Goal: Information Seeking & Learning: Check status

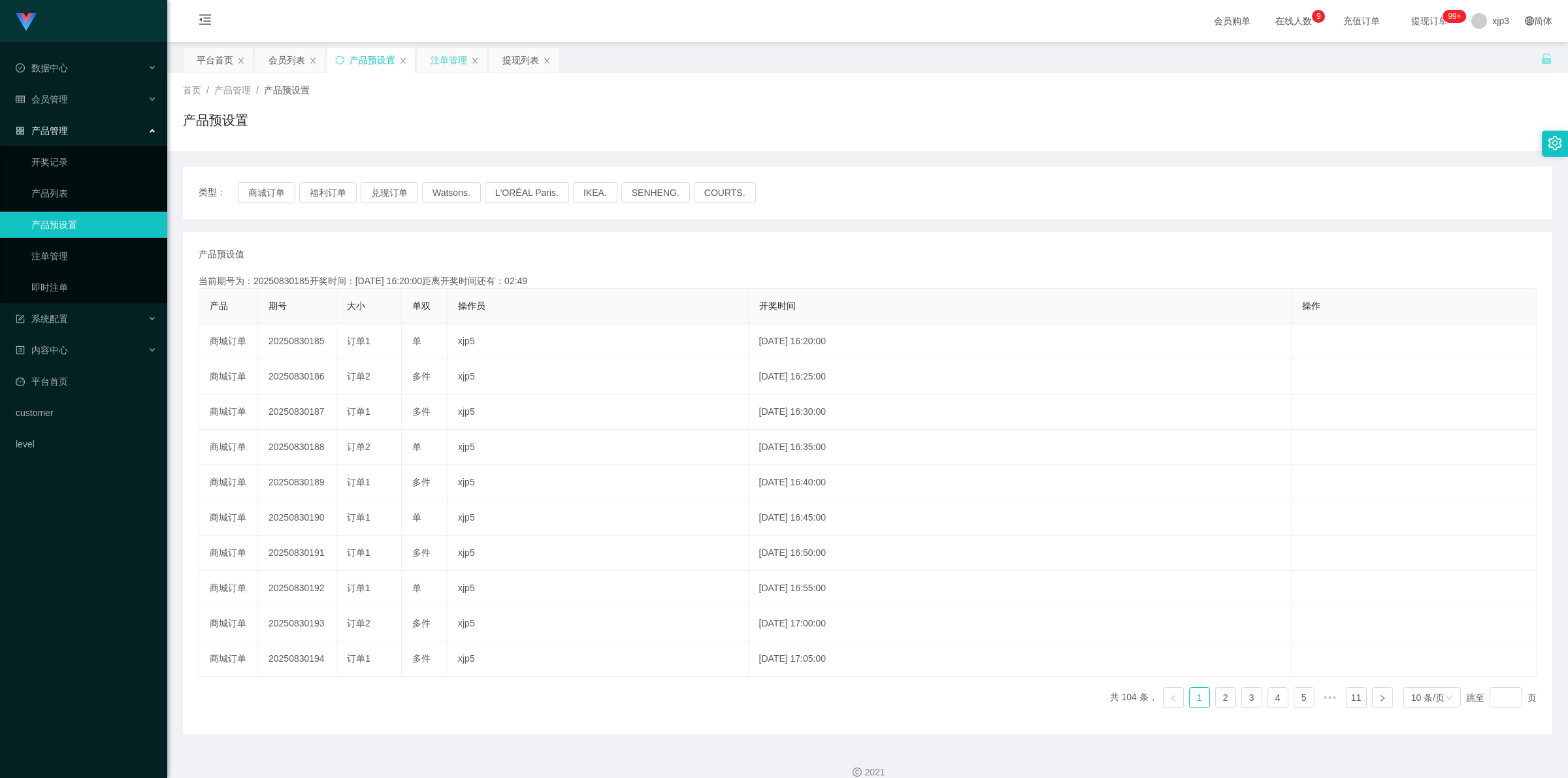
click at [452, 59] on div "注单管理" at bounding box center [449, 60] width 37 height 25
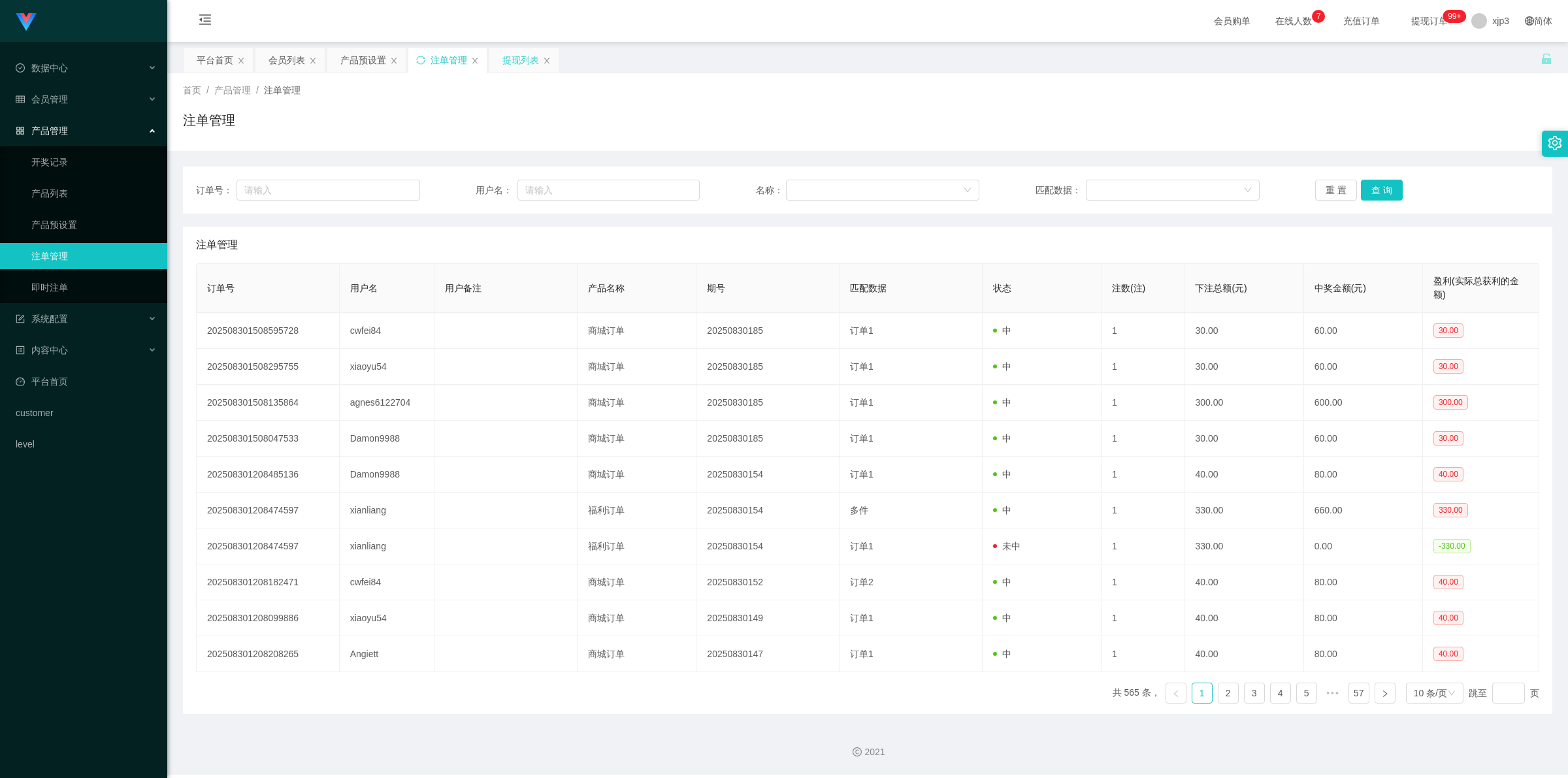
click at [523, 63] on div "提现列表" at bounding box center [520, 60] width 37 height 25
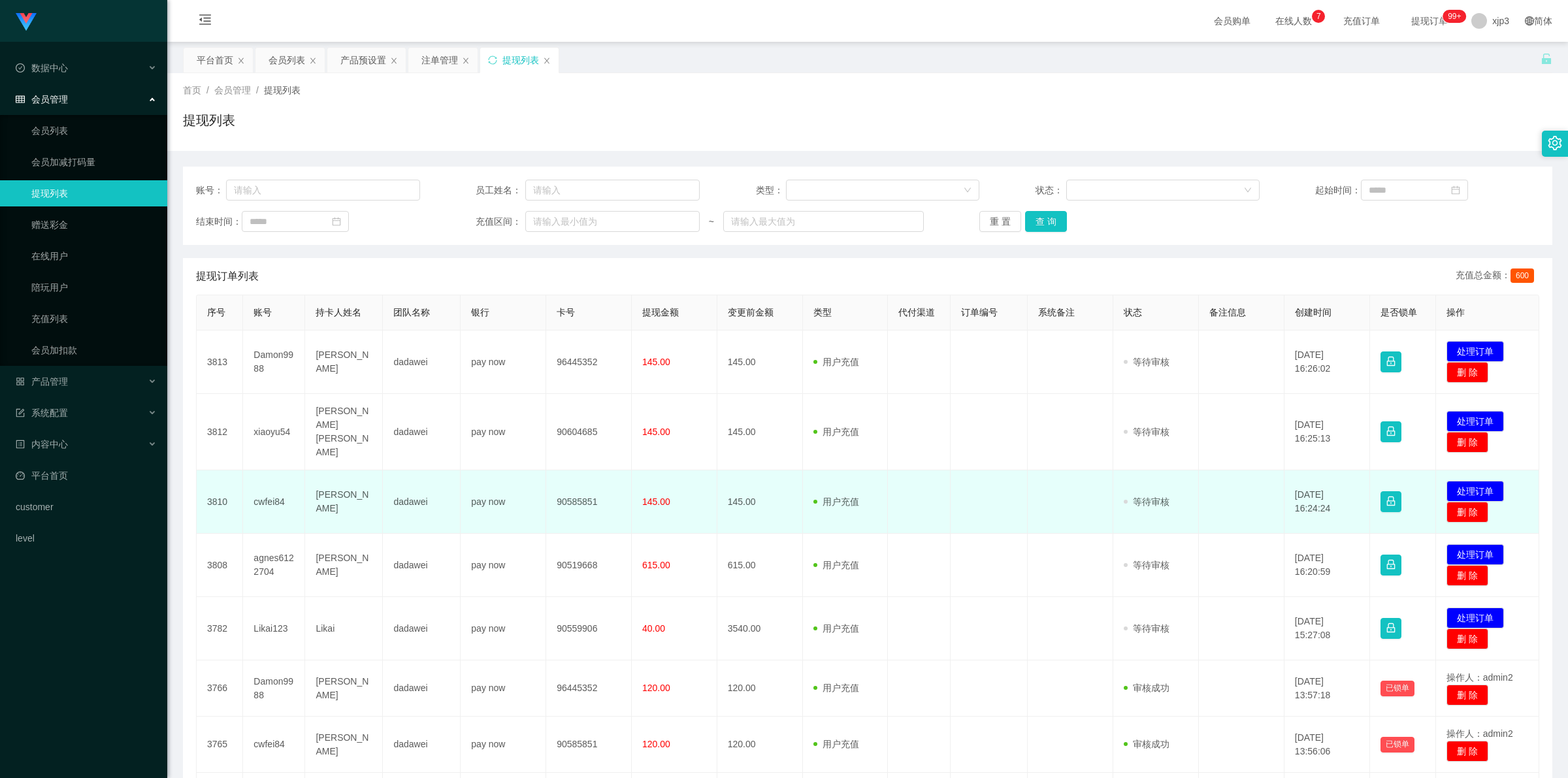
click at [264, 487] on td "cwfei84" at bounding box center [274, 501] width 62 height 63
copy td "cwfei84"
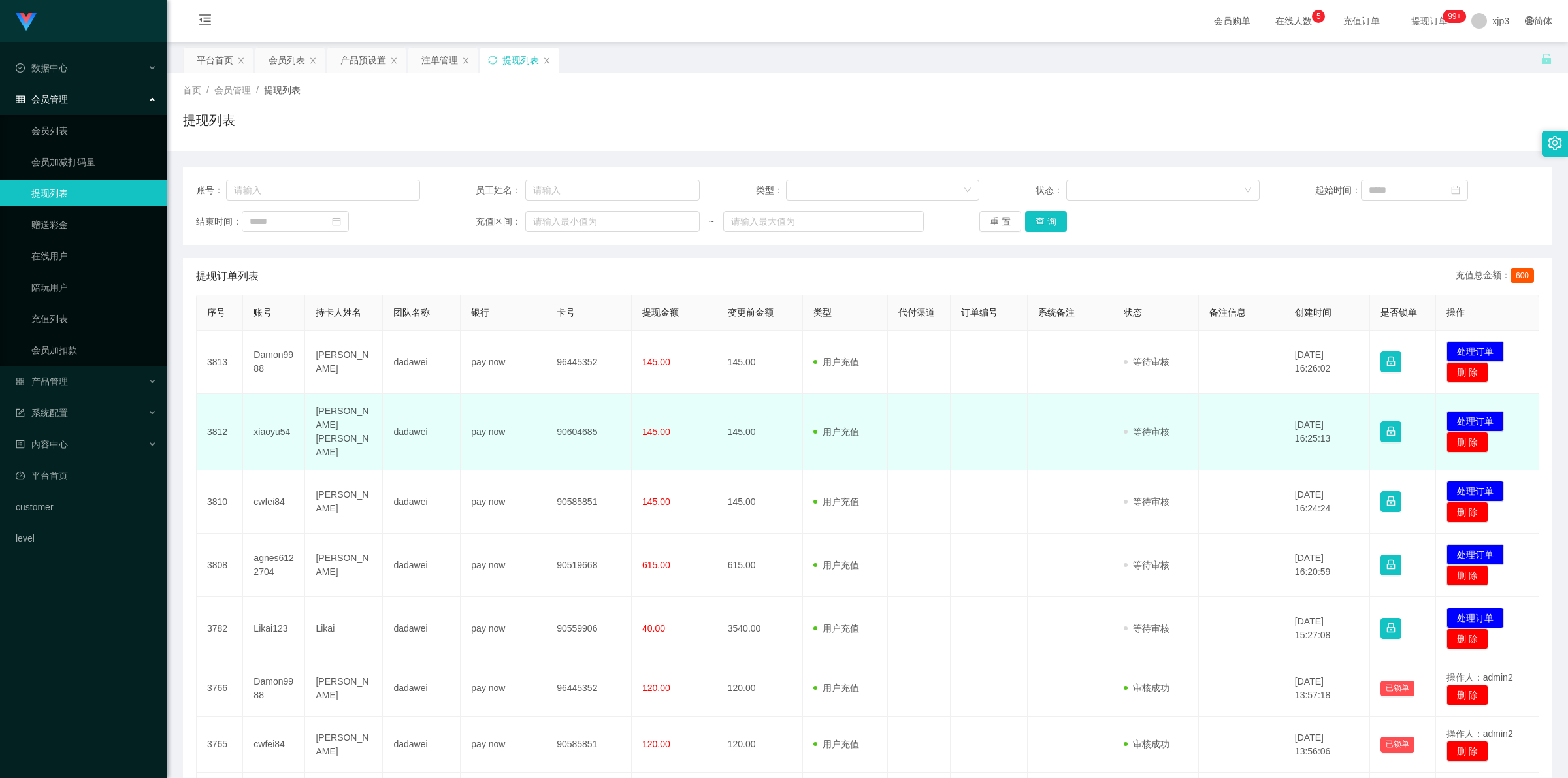
click at [271, 420] on td "xiaoyu54" at bounding box center [274, 432] width 62 height 76
copy td "xiaoyu54"
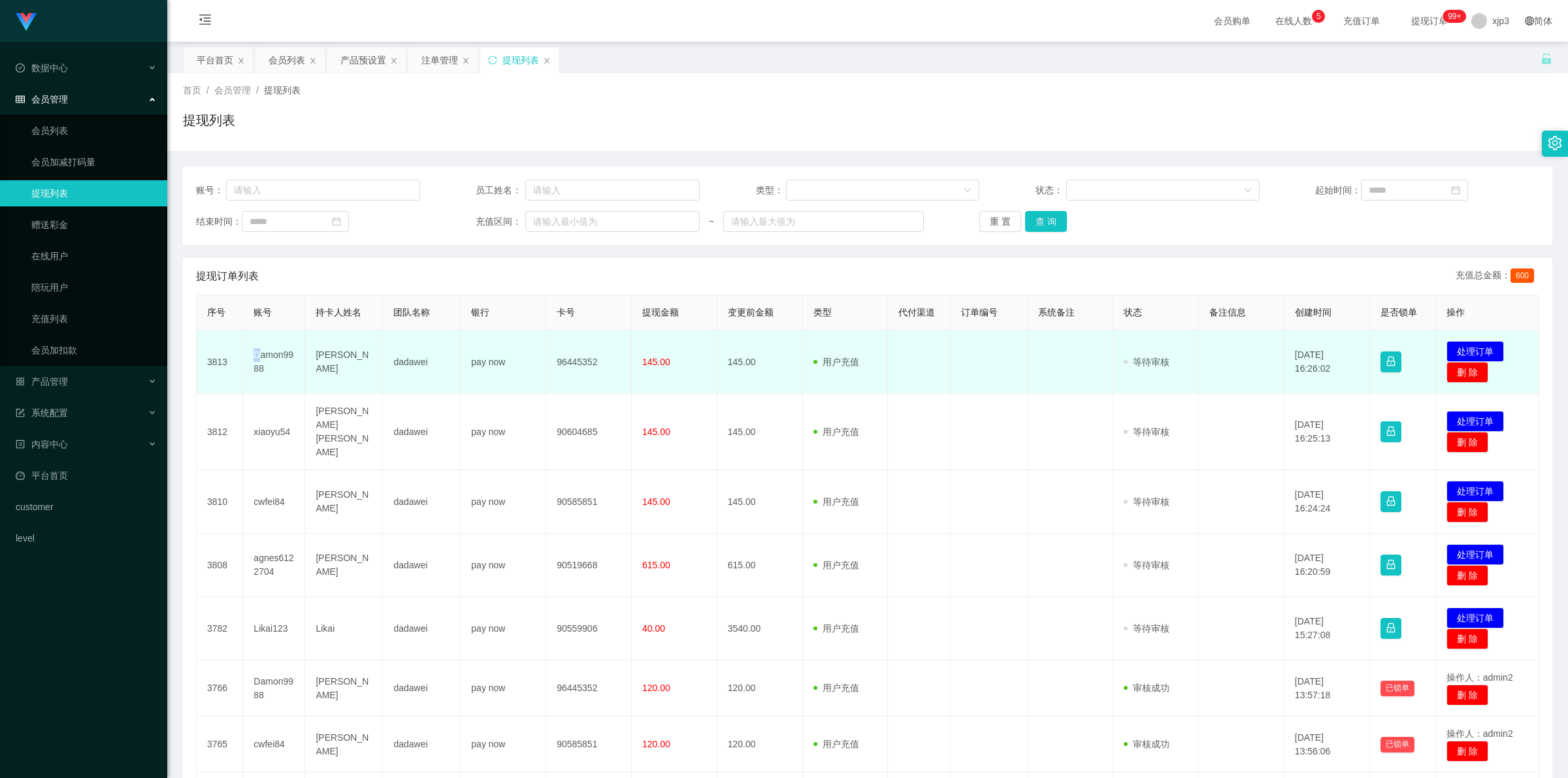
click at [257, 353] on td "Damon9988" at bounding box center [274, 362] width 62 height 63
copy td "Damon9988"
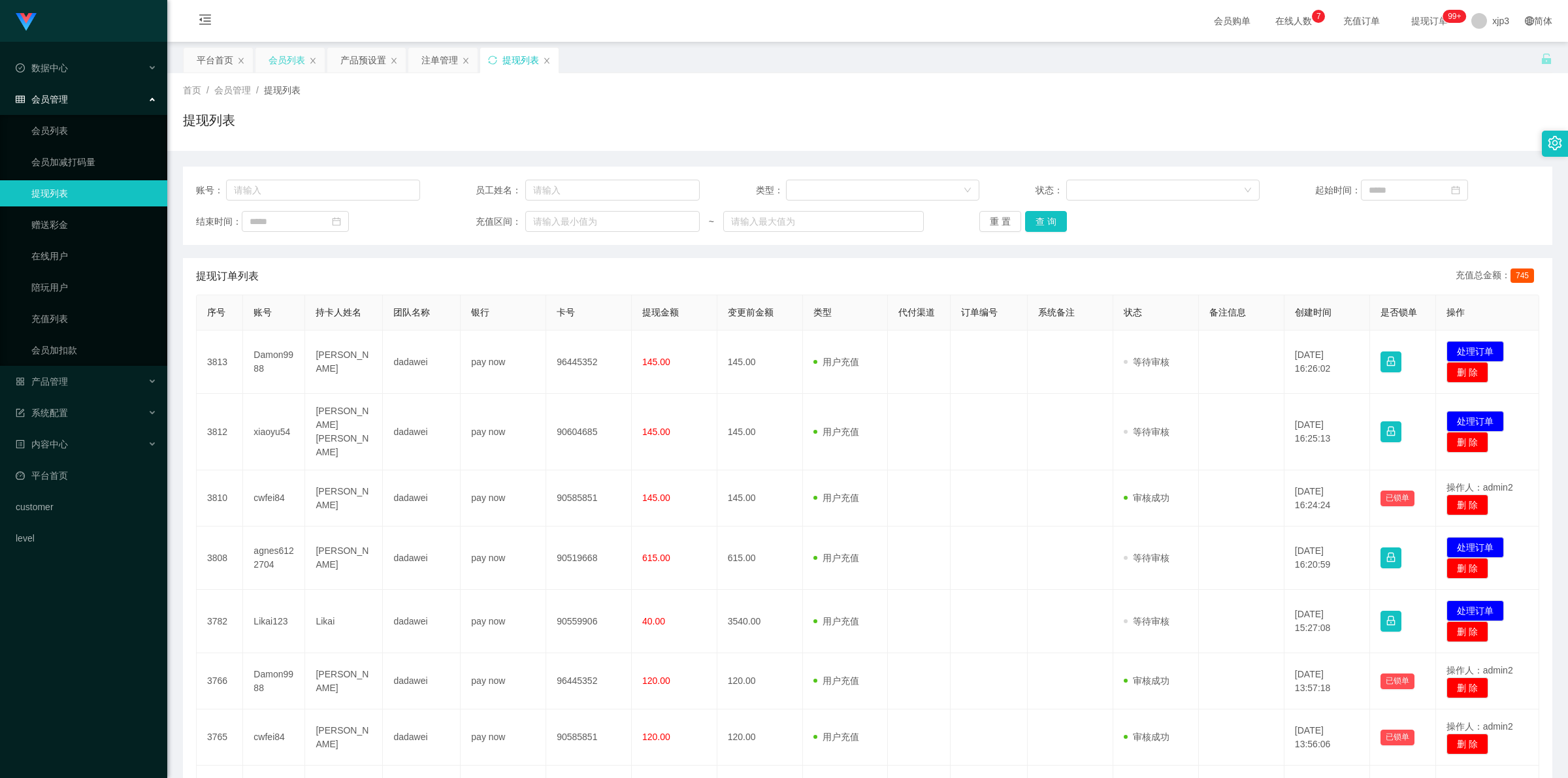
click at [286, 56] on div "会员列表" at bounding box center [286, 60] width 37 height 25
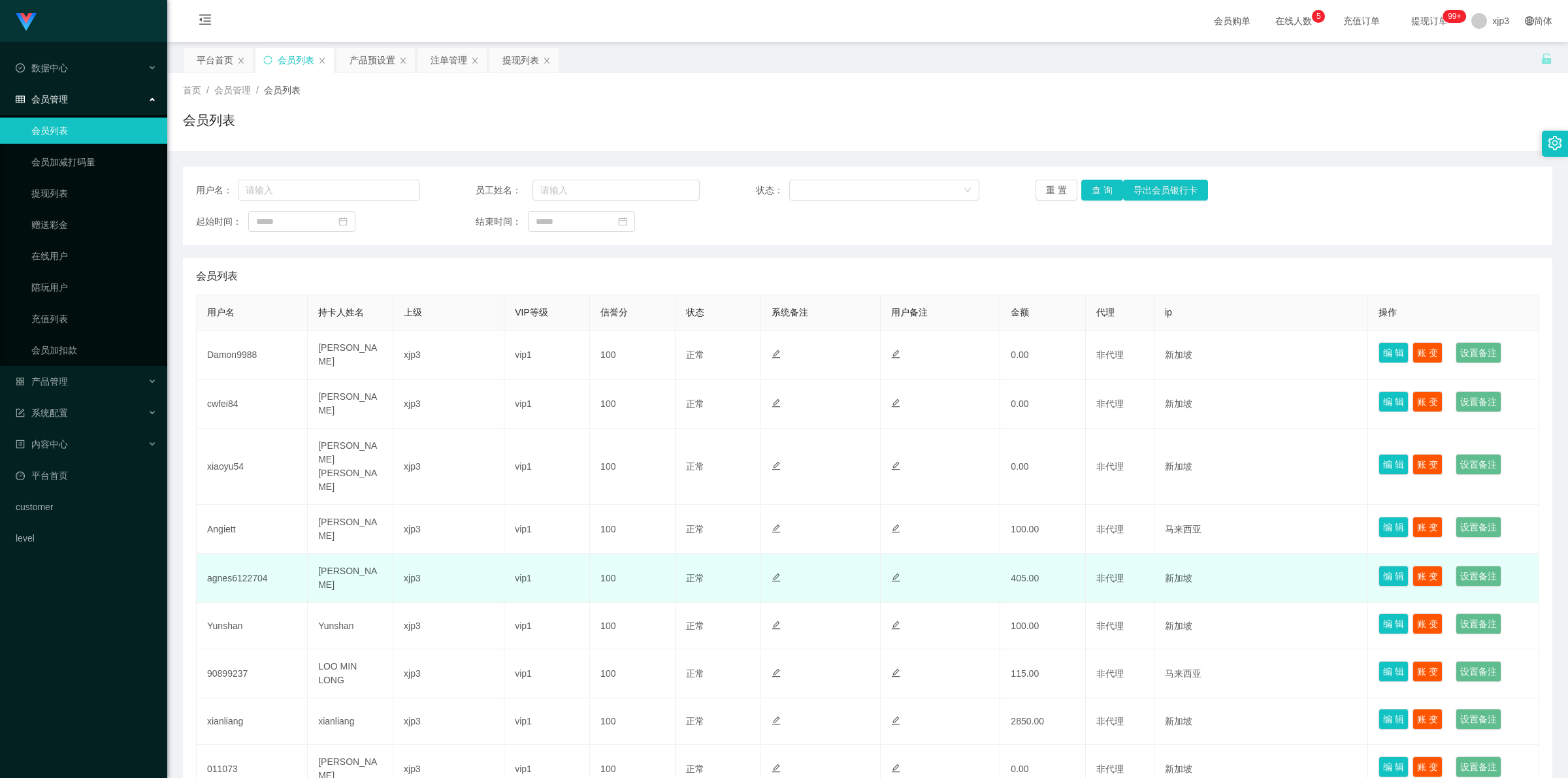
click at [244, 554] on td "agnes6122704" at bounding box center [252, 579] width 111 height 49
copy td "agnes6122704"
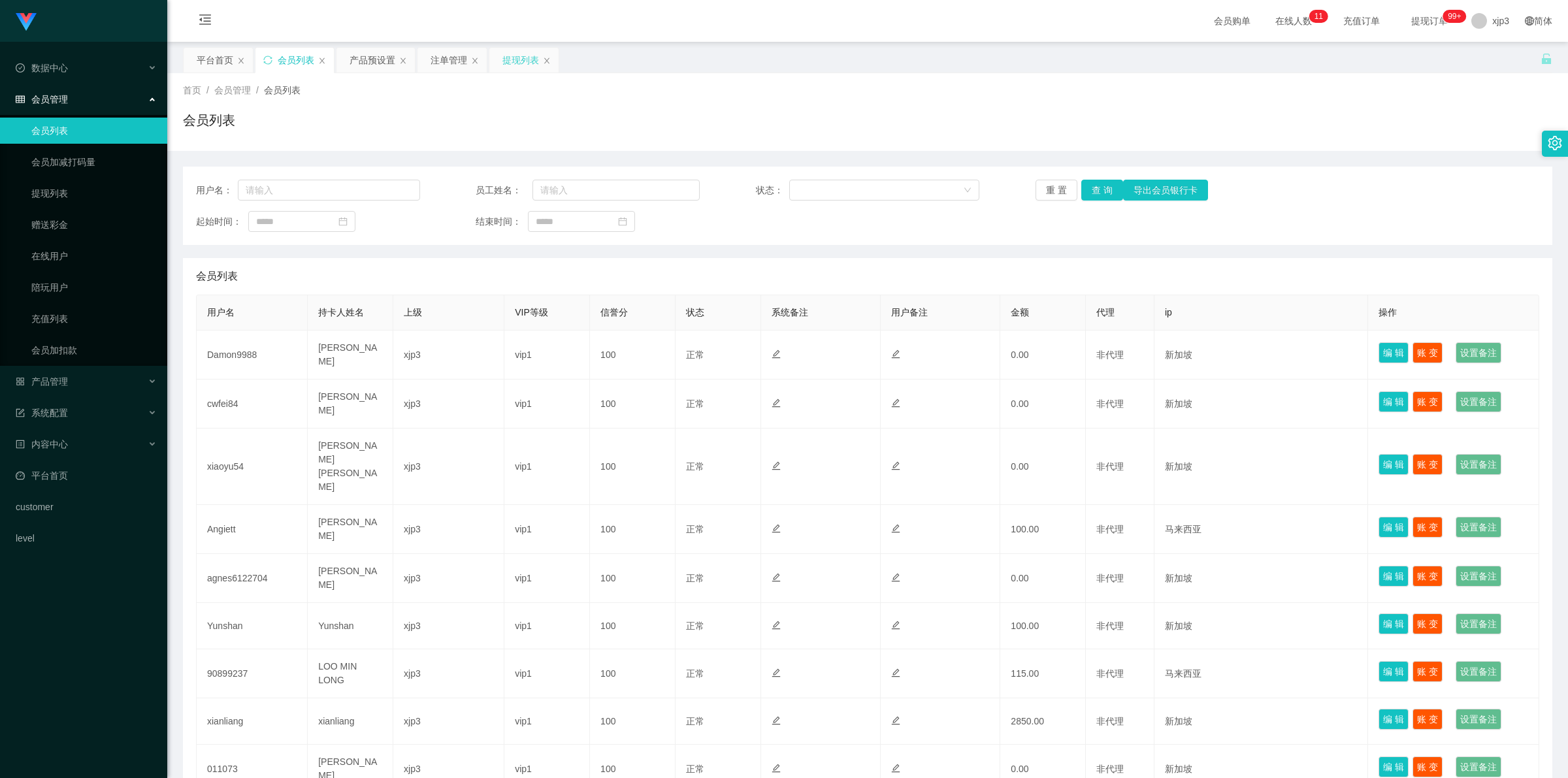
click at [413, 61] on div "提现列表" at bounding box center [520, 60] width 37 height 25
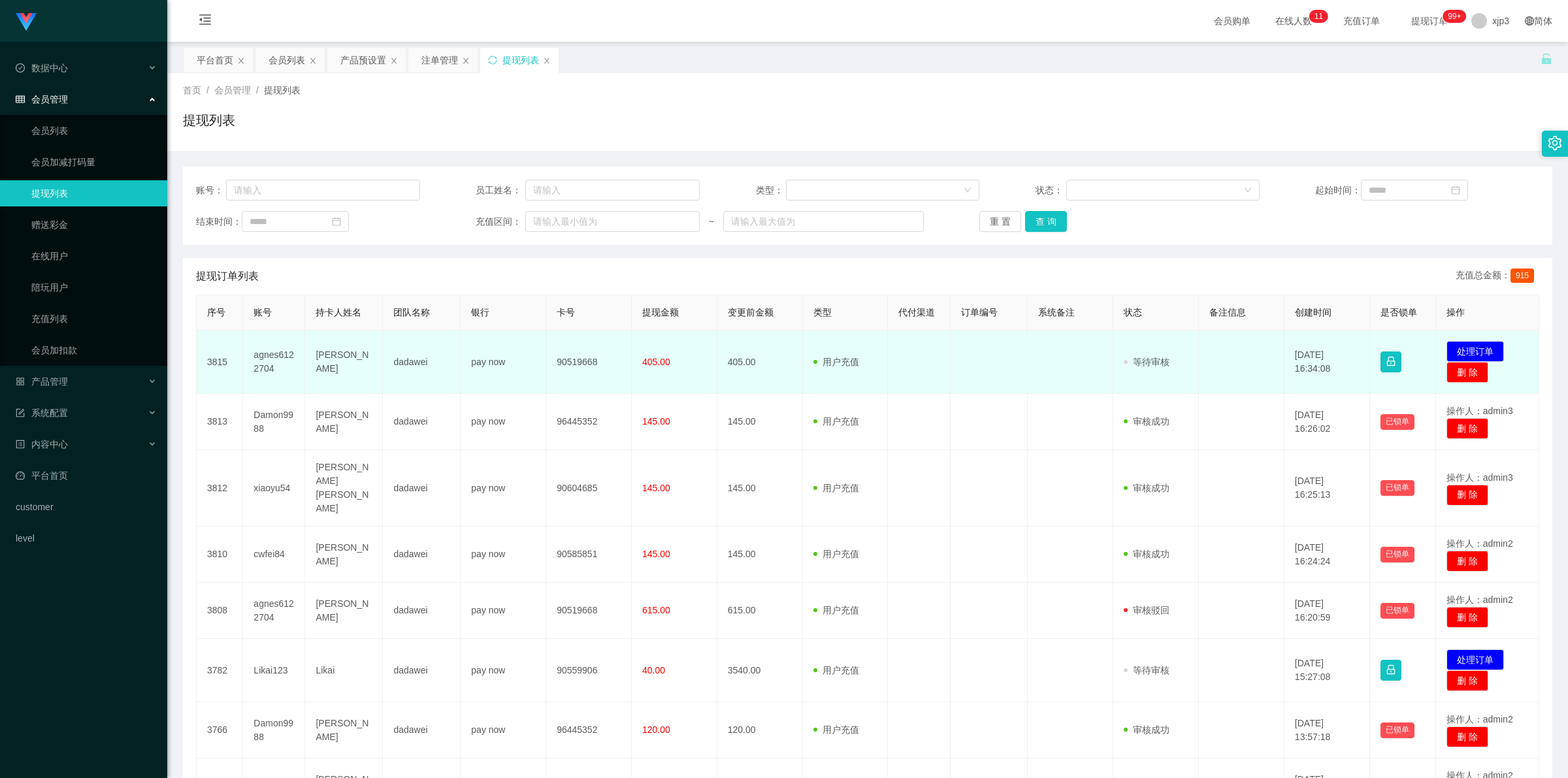
click at [270, 284] on td "agnes6122704" at bounding box center [274, 362] width 62 height 63
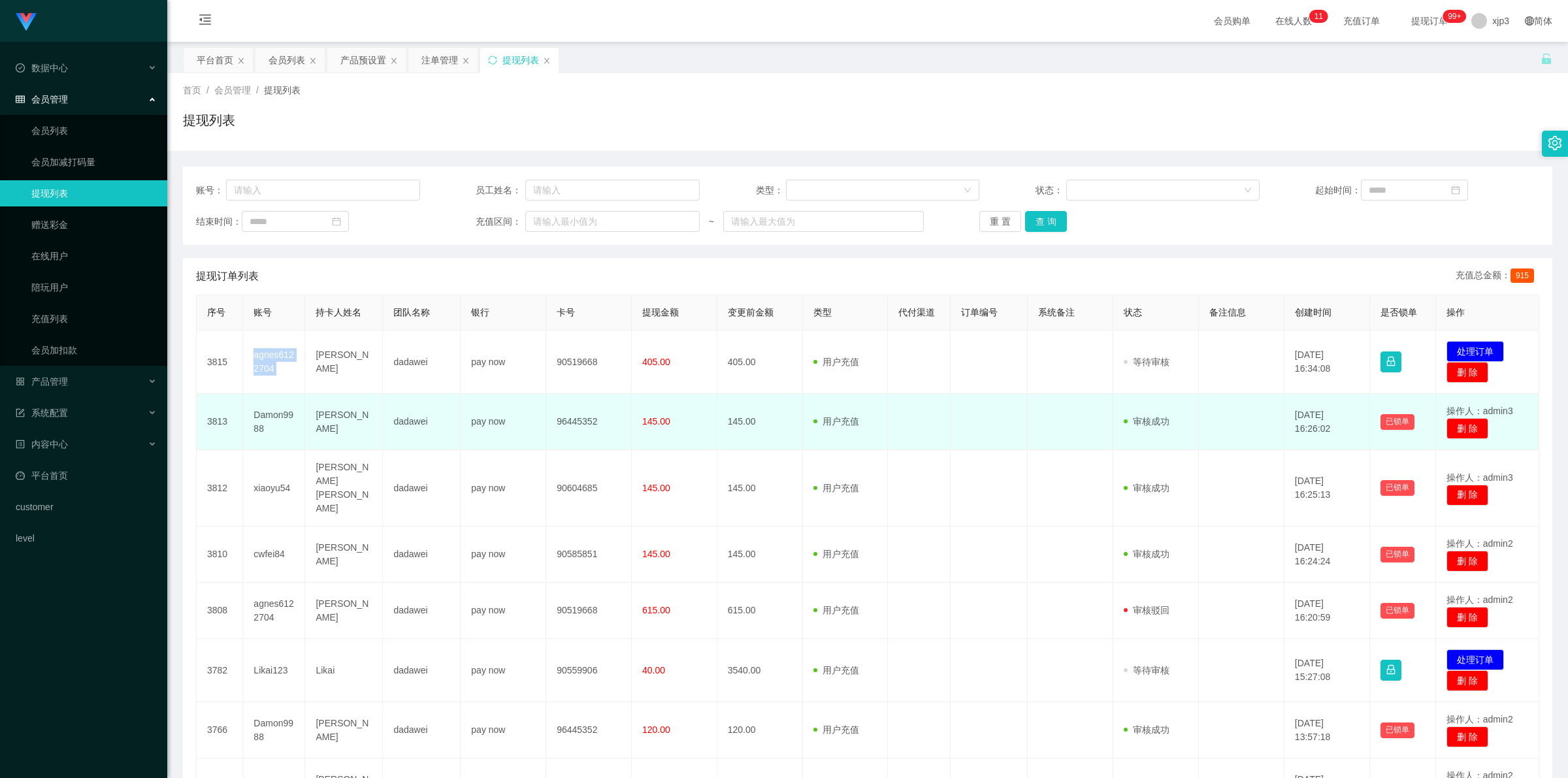
copy td "agnes6122704"
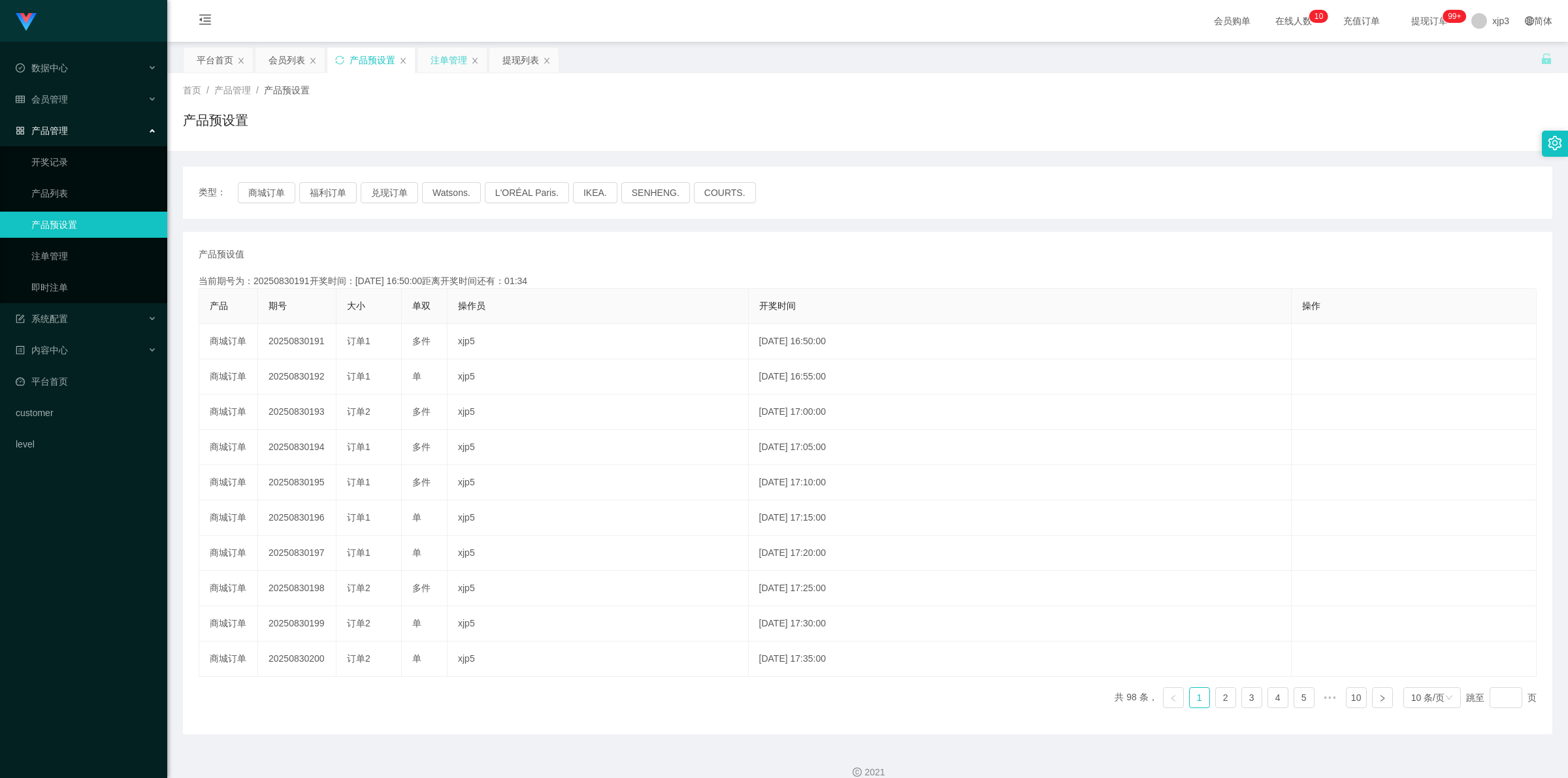
click at [455, 60] on div "注单管理" at bounding box center [449, 60] width 37 height 25
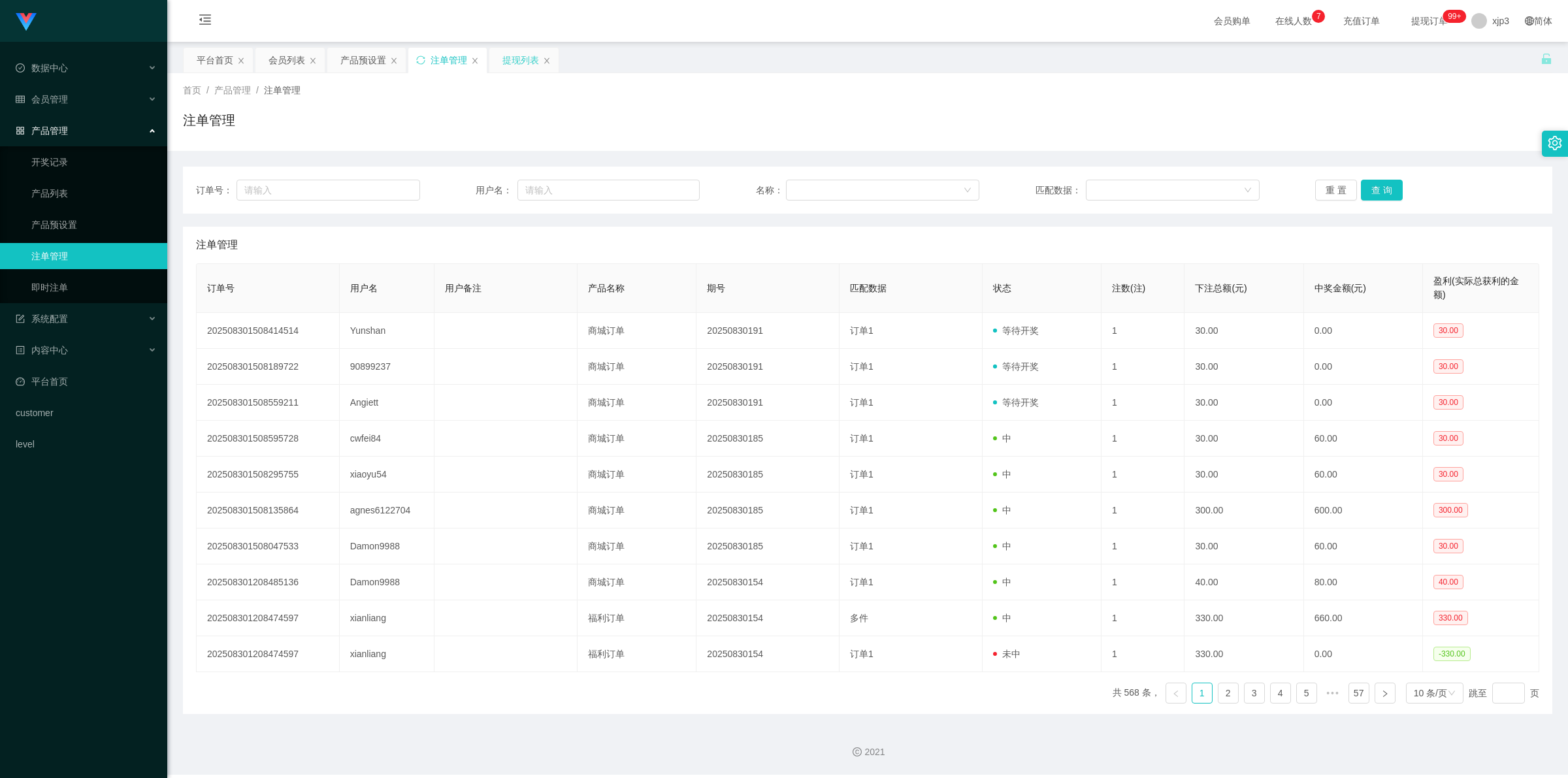
click at [520, 62] on div "提现列表" at bounding box center [520, 60] width 37 height 25
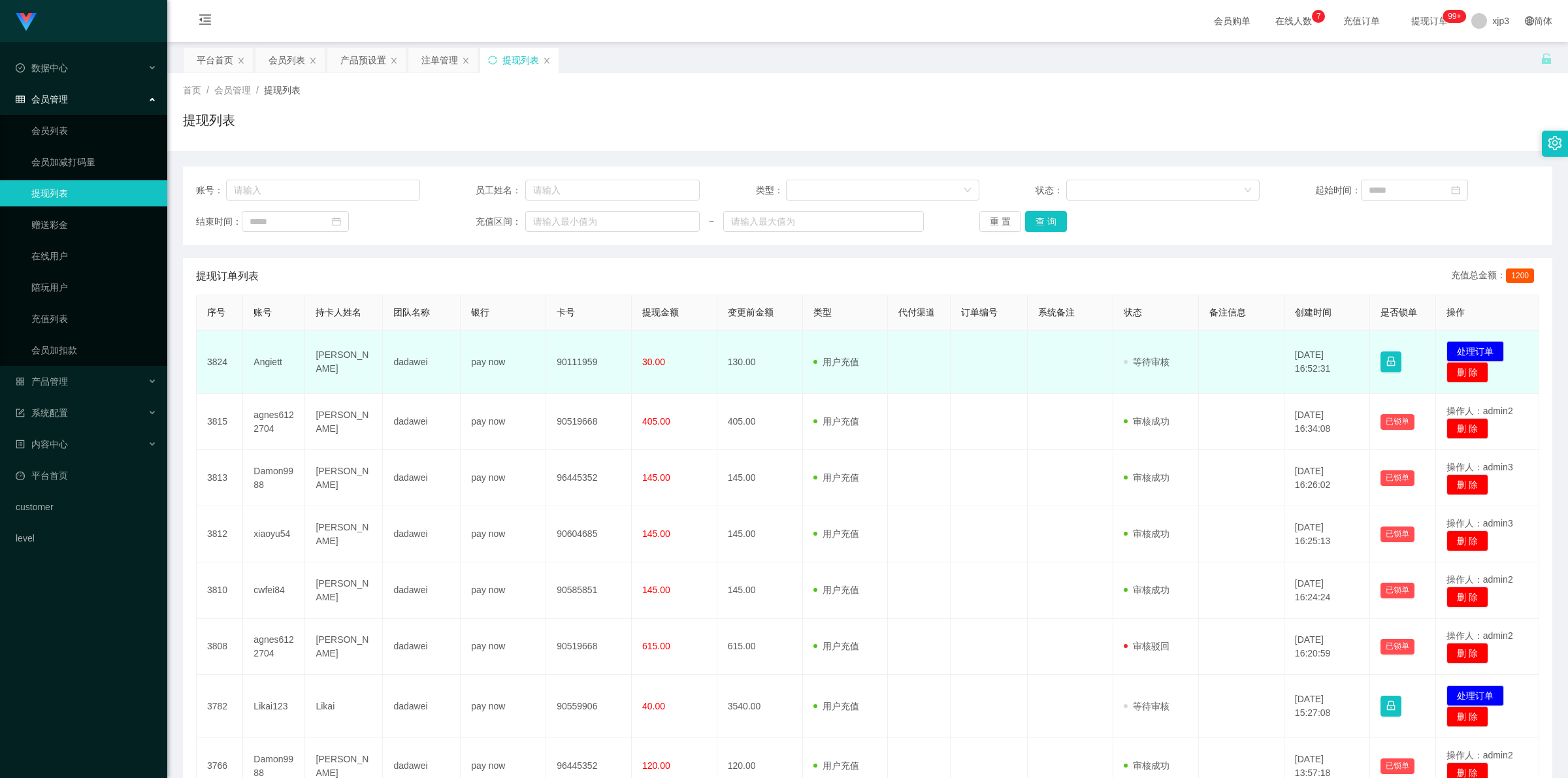
click at [263, 358] on td "Angiett" at bounding box center [274, 362] width 62 height 63
copy td "Angiett"
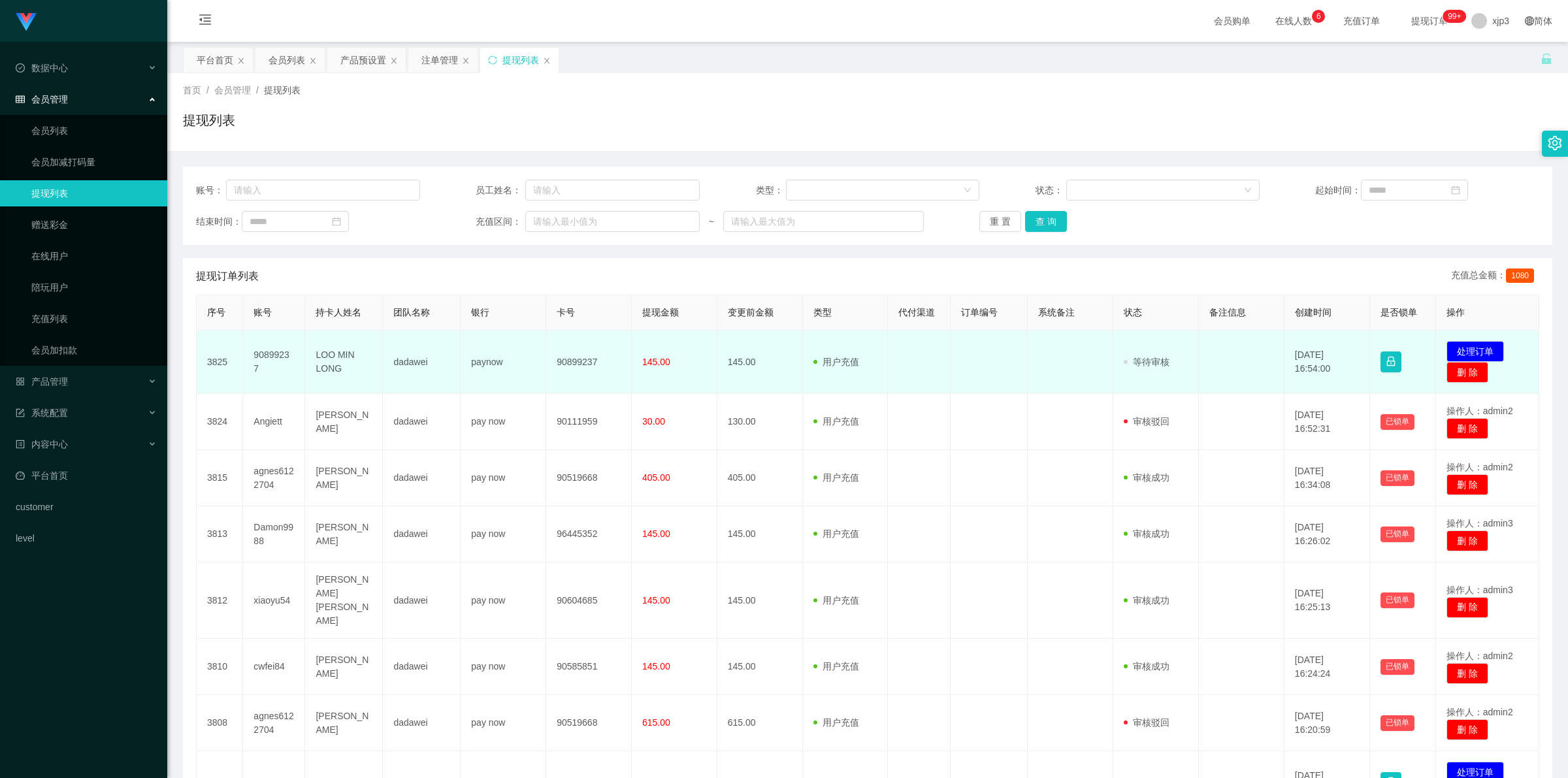
click at [281, 360] on td "90899237" at bounding box center [274, 362] width 62 height 63
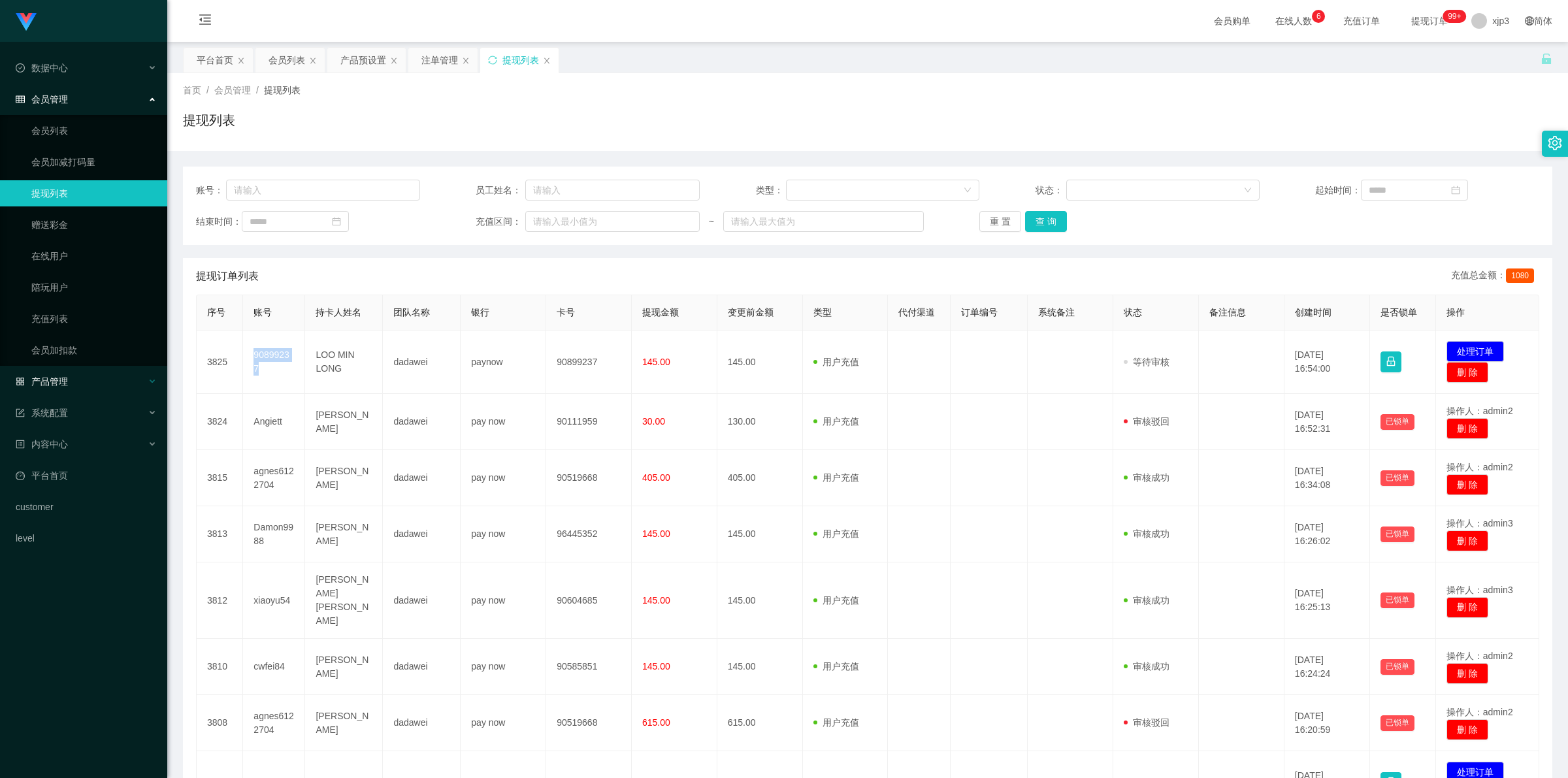
copy td "90899237"
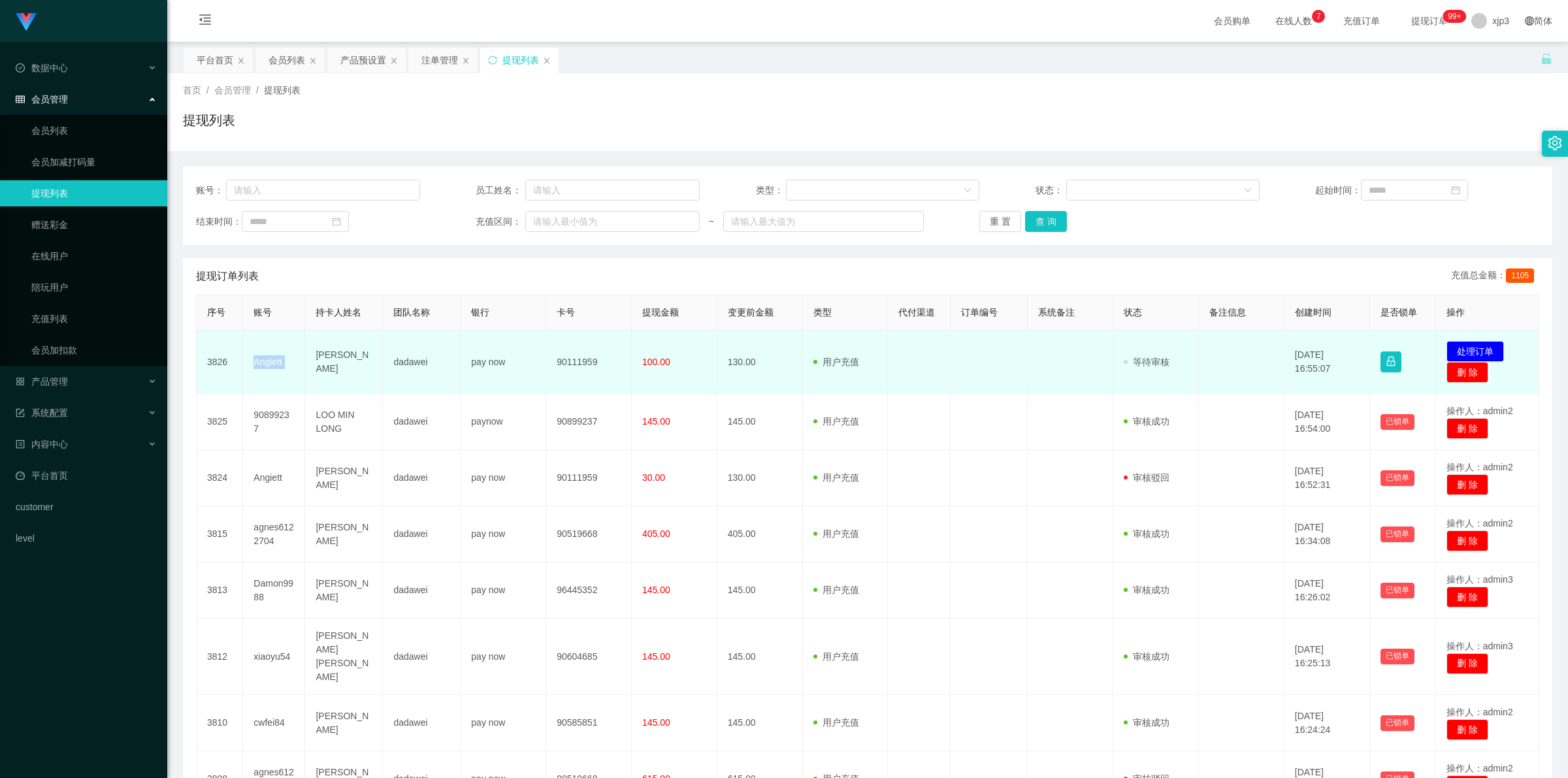
click at [269, 358] on td "Angiett" at bounding box center [274, 362] width 62 height 63
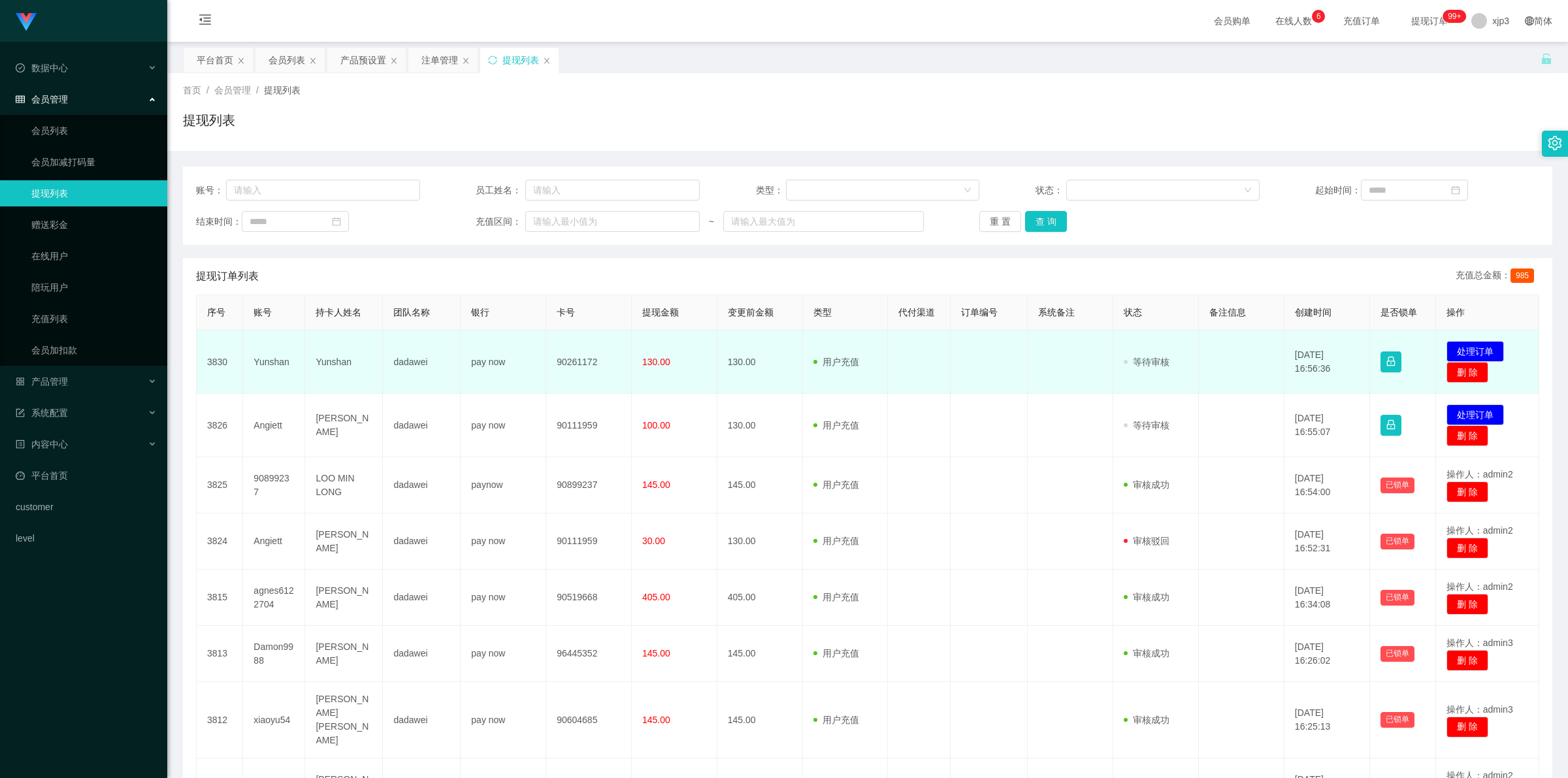
click at [270, 351] on td "Yunshan" at bounding box center [274, 362] width 62 height 63
click at [270, 358] on td "Yunshan" at bounding box center [274, 362] width 62 height 63
copy td "Yunshan"
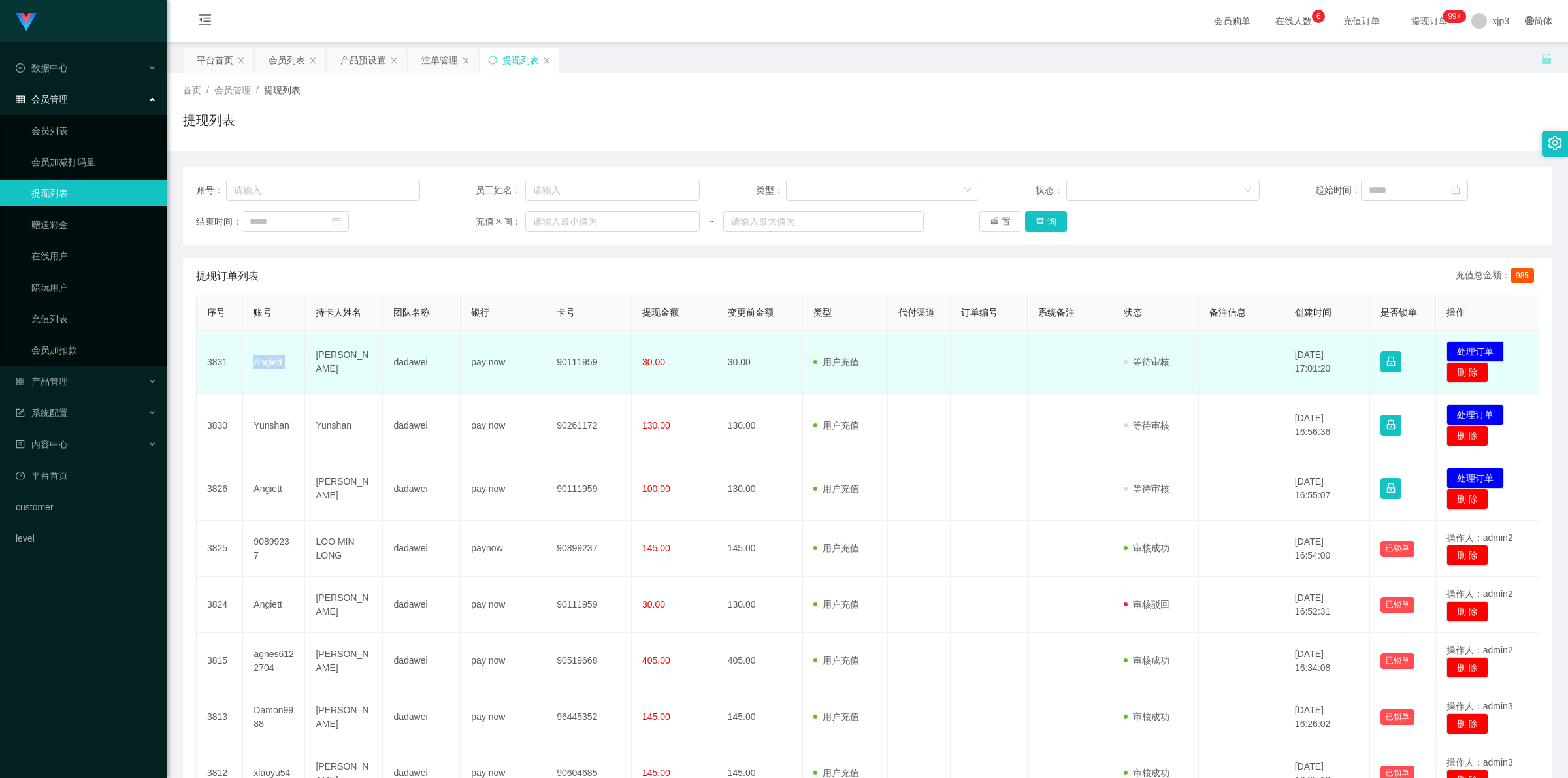
click at [308, 360] on td "Angie Ding" at bounding box center [344, 362] width 78 height 63
drag, startPoint x: 243, startPoint y: 356, endPoint x: 636, endPoint y: 359, distance: 393.0
click at [636, 359] on tr "3831 Angiett Angie Ding dadawei pay now 90111959 30.00 30.00 用户充值 人工扣款 审核驳回 审核成…" at bounding box center [868, 362] width 1342 height 63
copy tr "Angiett Angie Ding dadawei pay now 90111959"
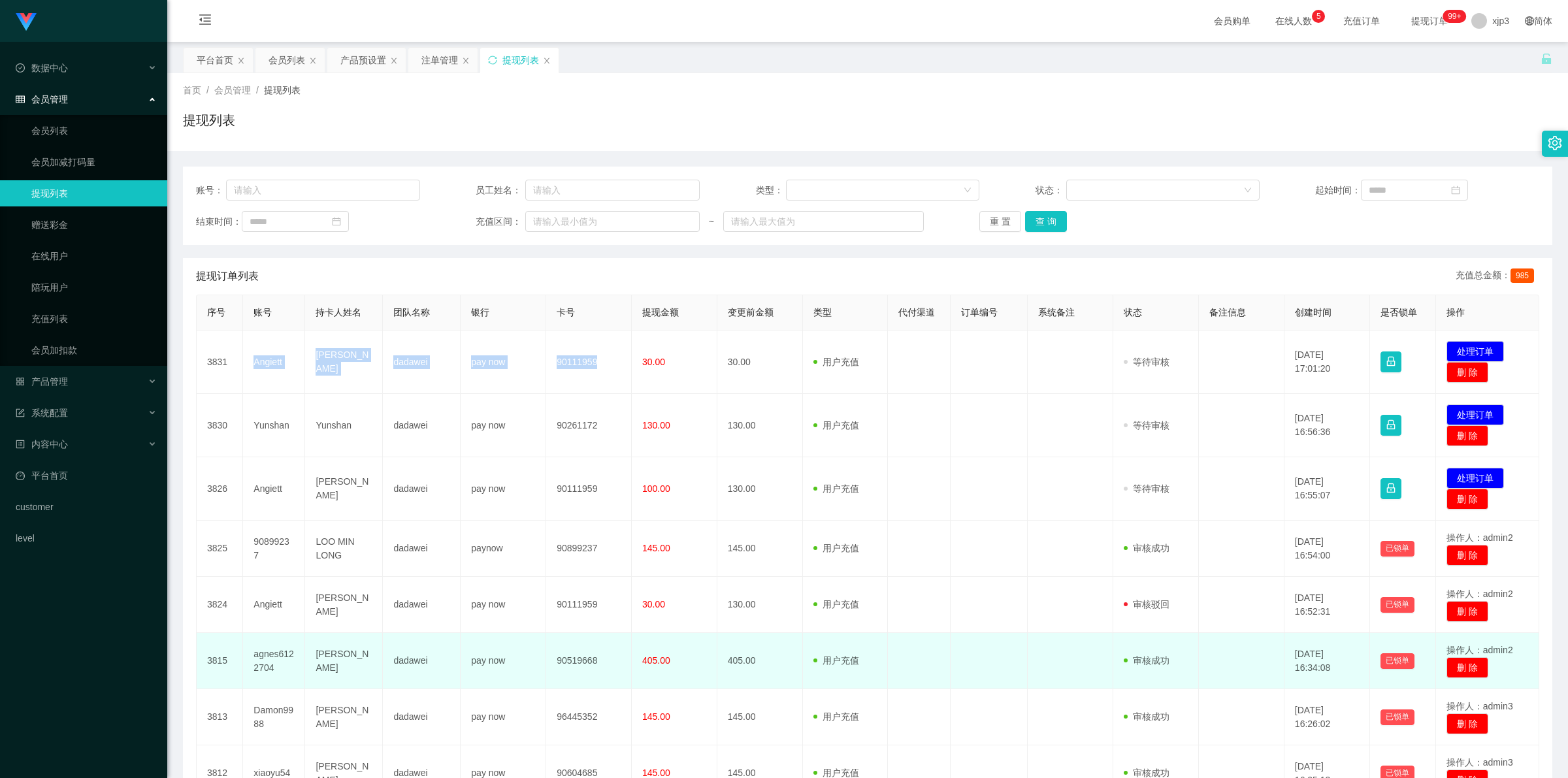
scroll to position [240, 0]
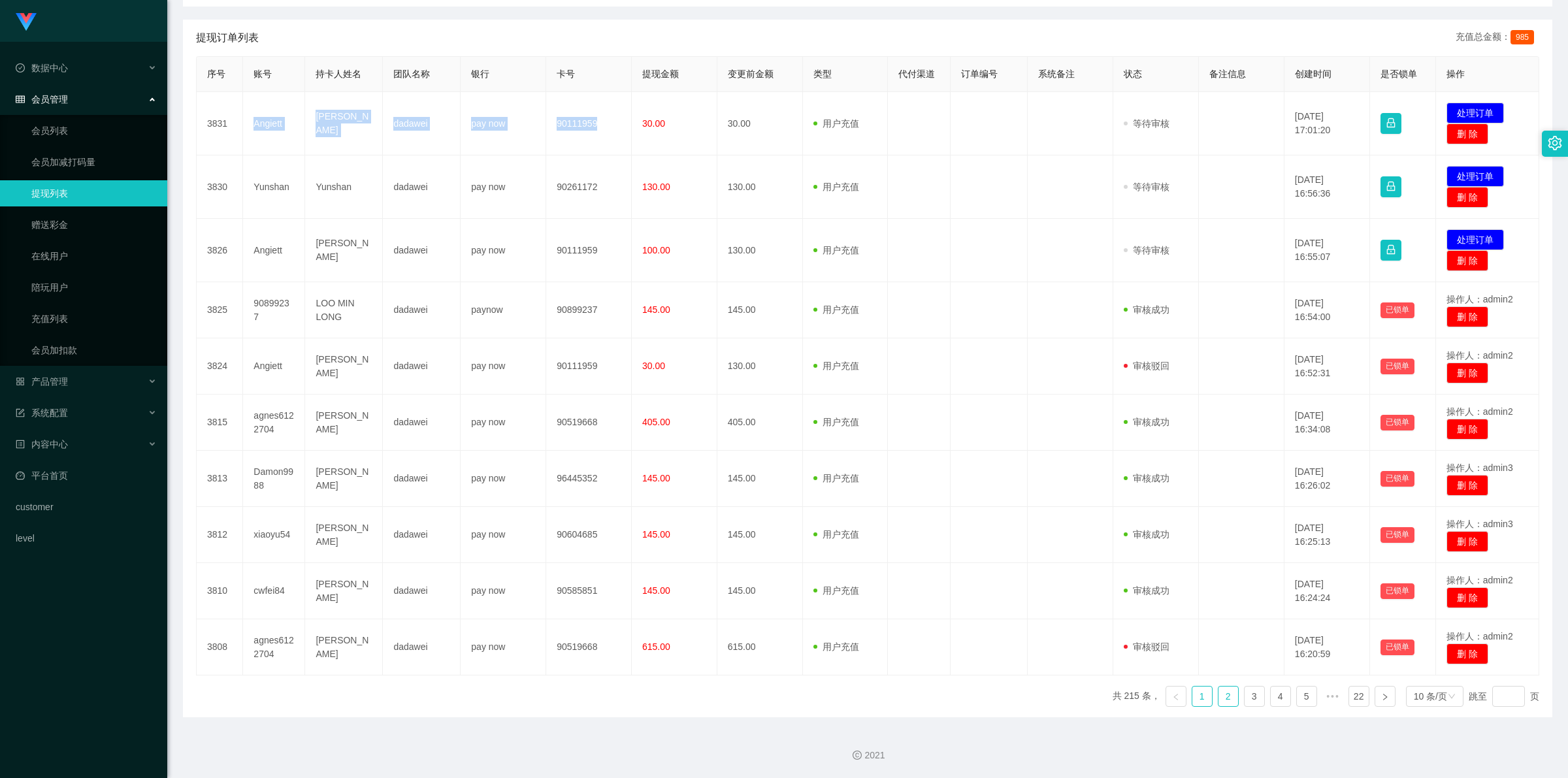
click at [1219, 698] on link "2" at bounding box center [1228, 697] width 20 height 20
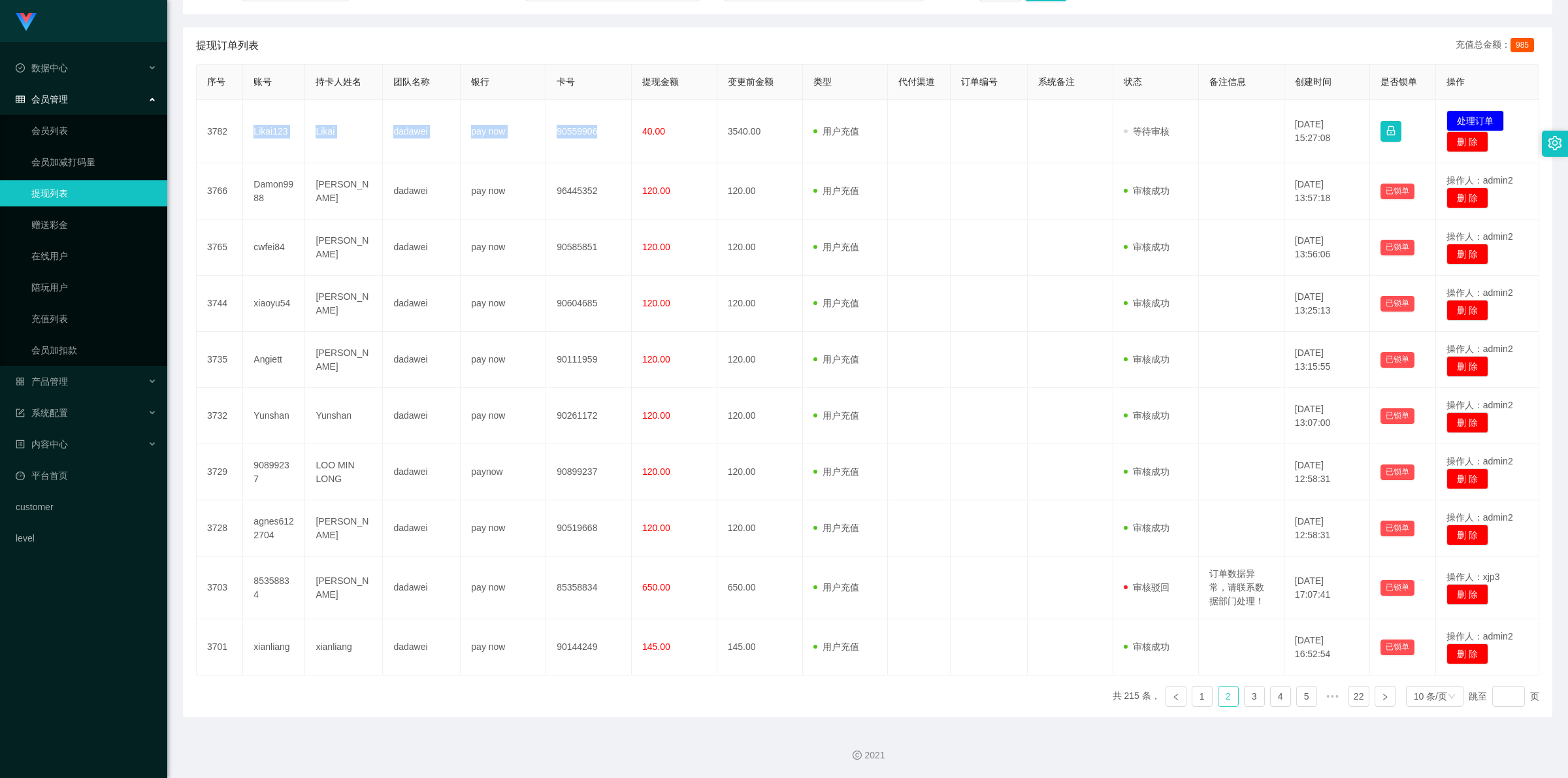
scroll to position [232, 0]
click at [1249, 698] on link "3" at bounding box center [1255, 697] width 20 height 20
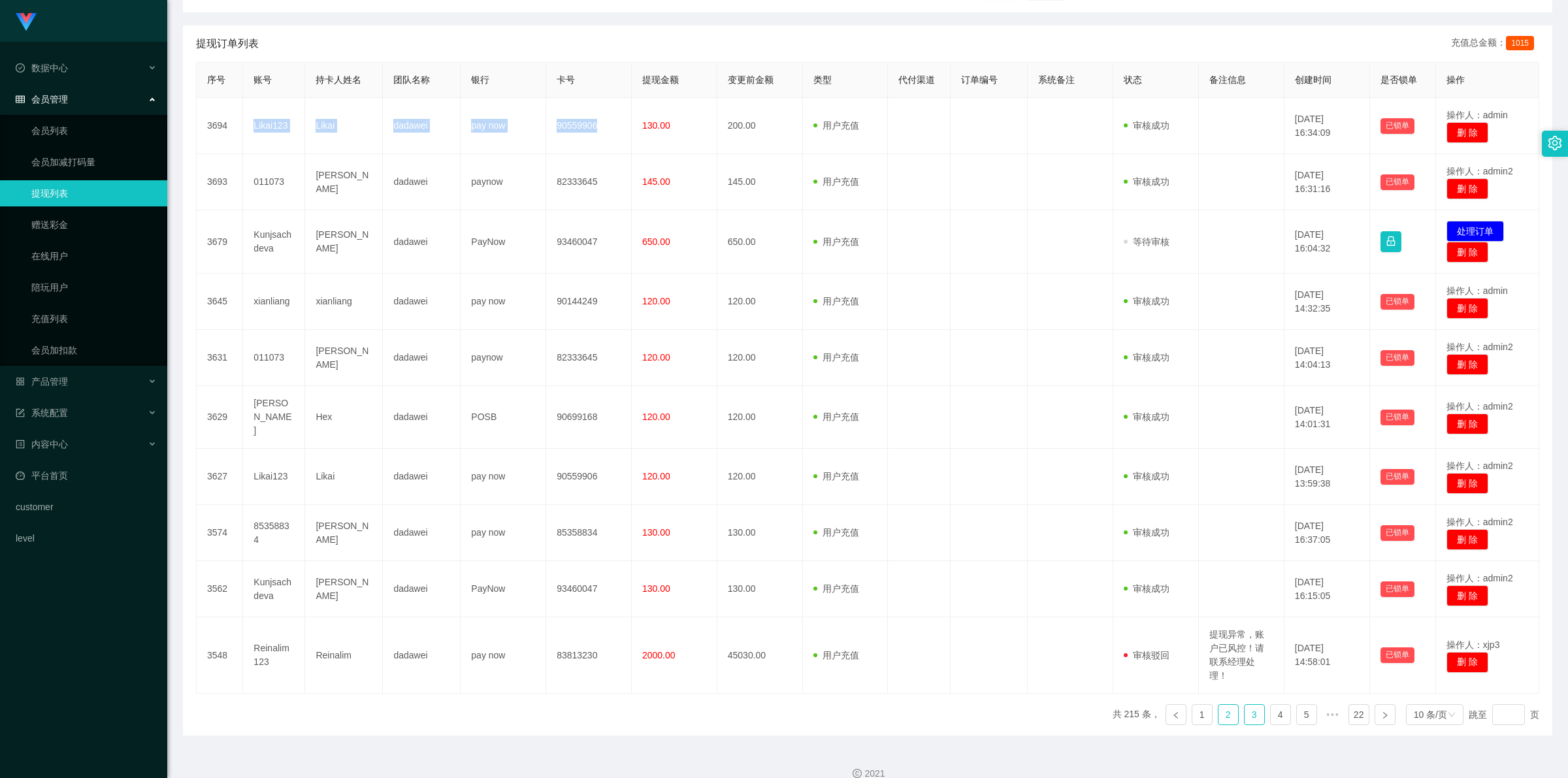
click at [1218, 710] on link "2" at bounding box center [1228, 715] width 20 height 20
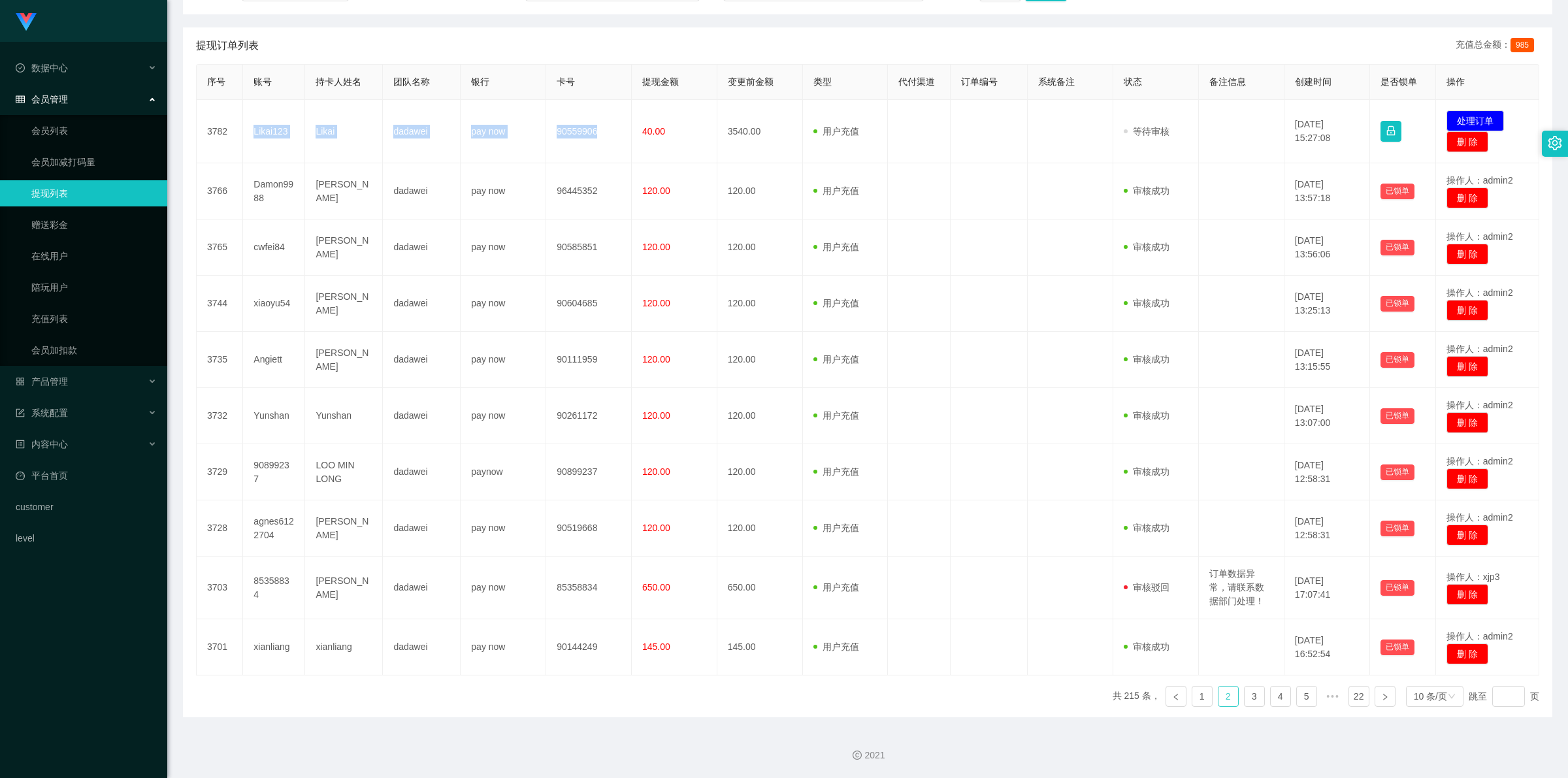
scroll to position [0, 0]
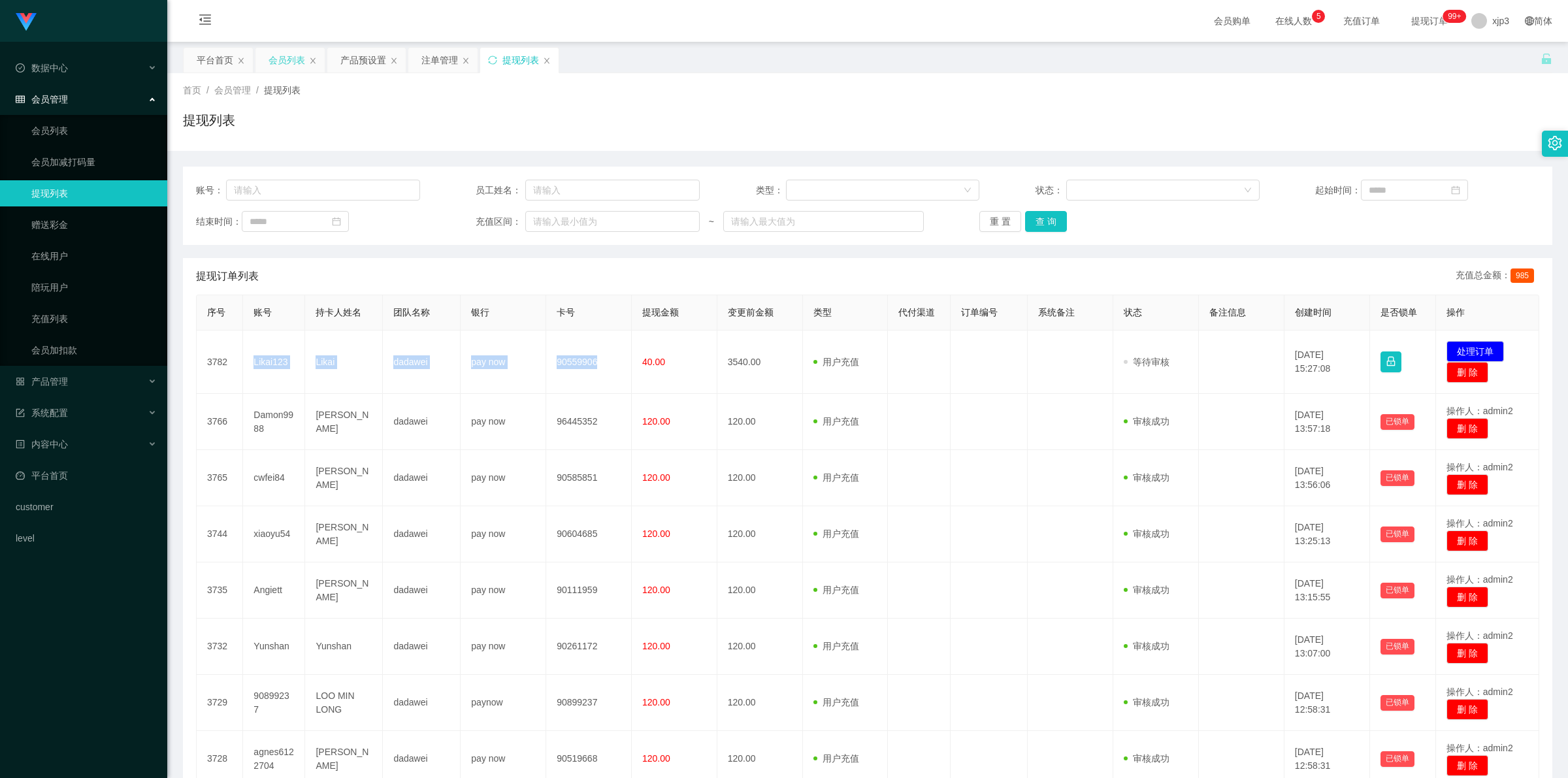
click at [299, 60] on div "会员列表" at bounding box center [286, 60] width 37 height 25
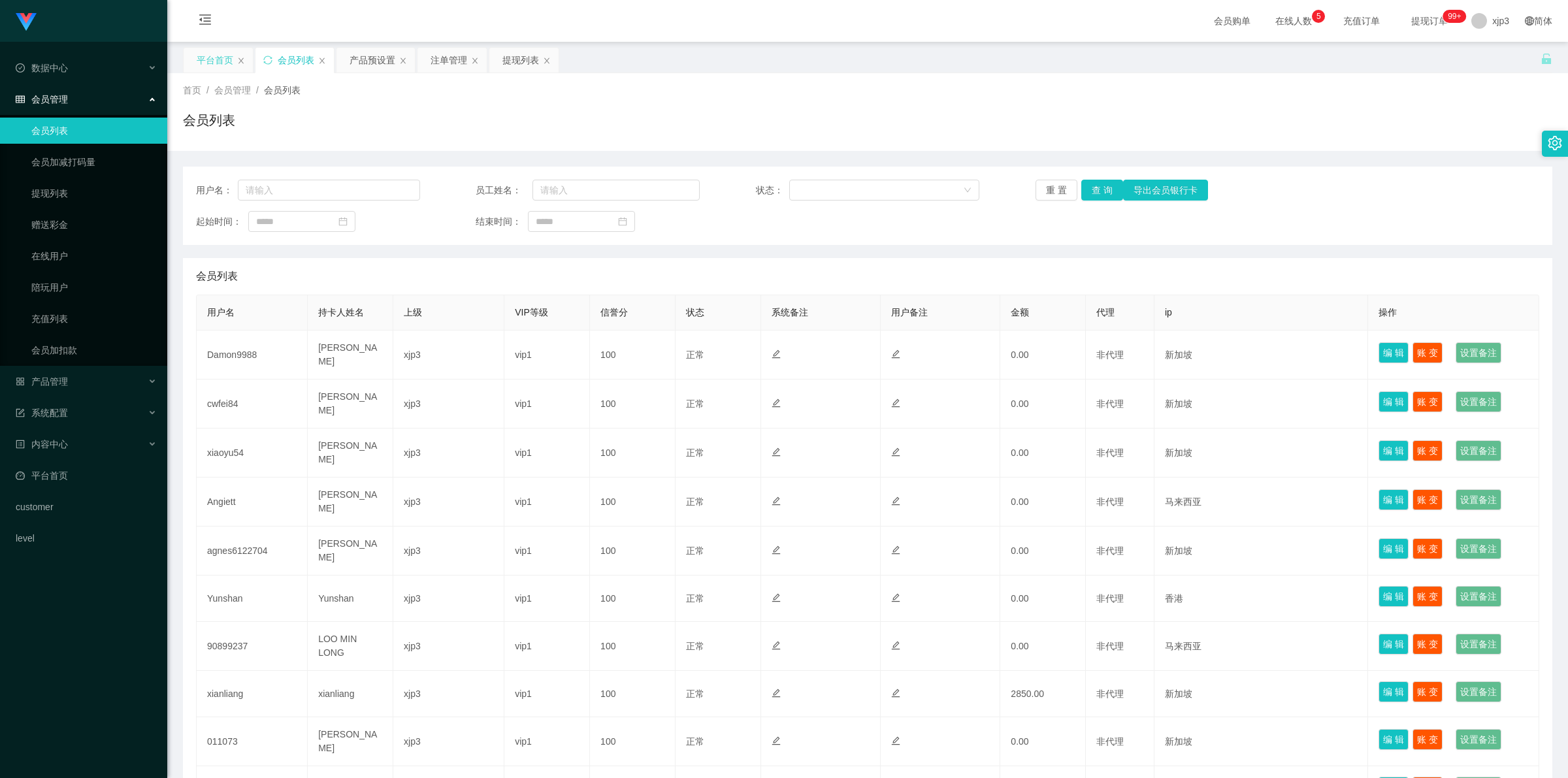
click at [217, 51] on div "平台首页" at bounding box center [215, 60] width 37 height 25
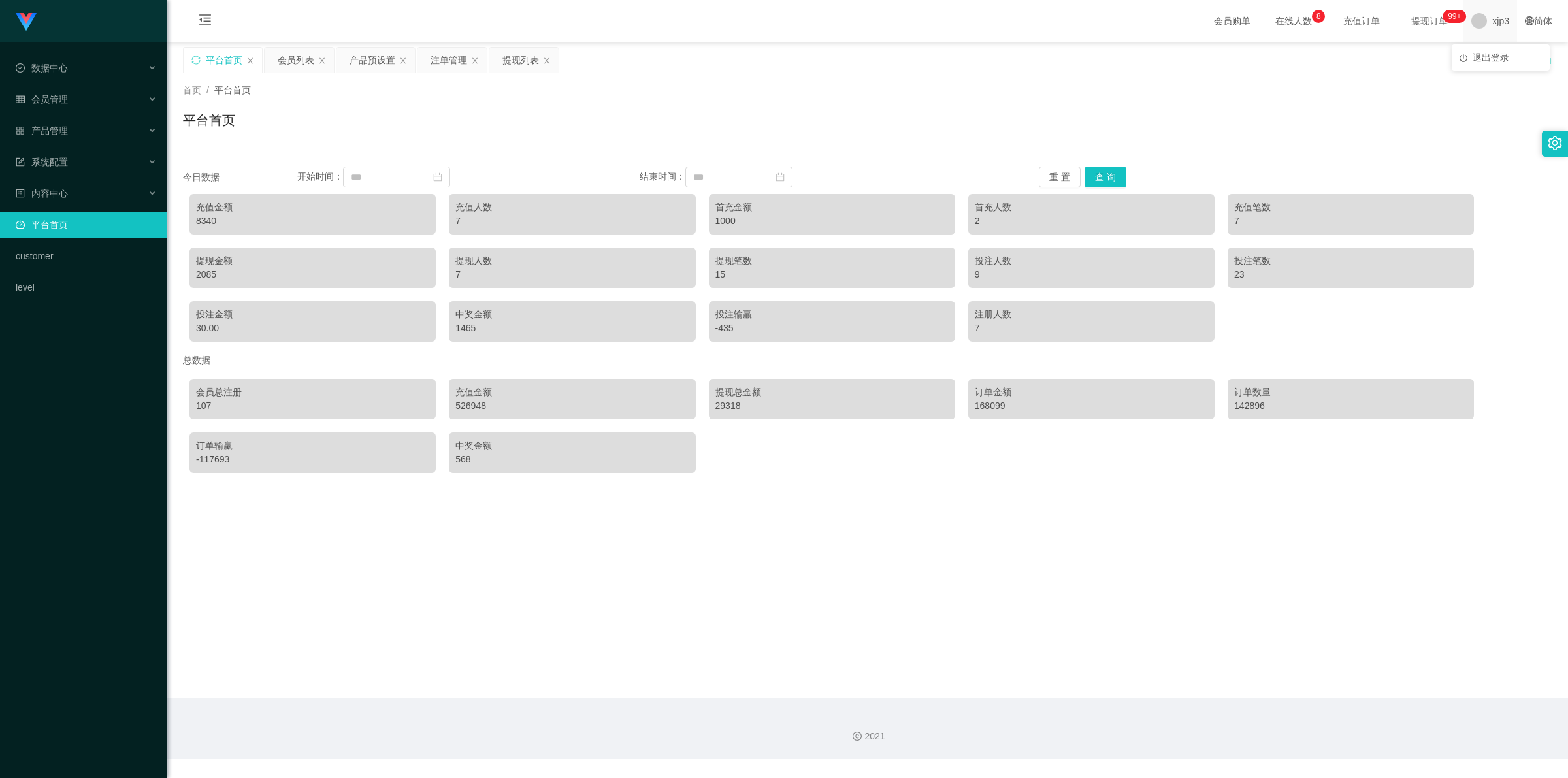
click at [1493, 24] on span "xjp3" at bounding box center [1500, 21] width 17 height 42
click at [1492, 21] on span "xjp3" at bounding box center [1500, 21] width 17 height 42
click at [1086, 129] on div "平台首页" at bounding box center [867, 126] width 1369 height 30
